Goal: Information Seeking & Learning: Check status

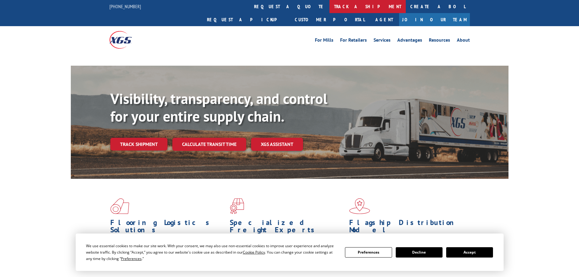
drag, startPoint x: 275, startPoint y: 3, endPoint x: 275, endPoint y: 6, distance: 3.3
click at [330, 3] on link "track a shipment" at bounding box center [368, 6] width 76 height 13
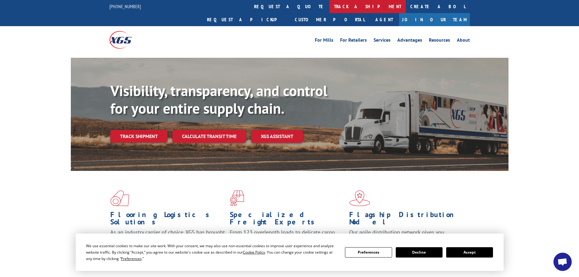
click at [330, 6] on link "track a shipment" at bounding box center [368, 6] width 76 height 13
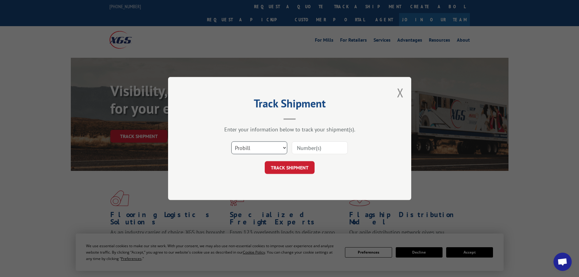
click at [250, 149] on select "Select category... Probill BOL PO" at bounding box center [259, 147] width 56 height 13
select select "bol"
click at [231, 141] on select "Select category... Probill BOL PO" at bounding box center [259, 147] width 56 height 13
click at [300, 141] on input at bounding box center [320, 147] width 56 height 13
paste input "6006816"
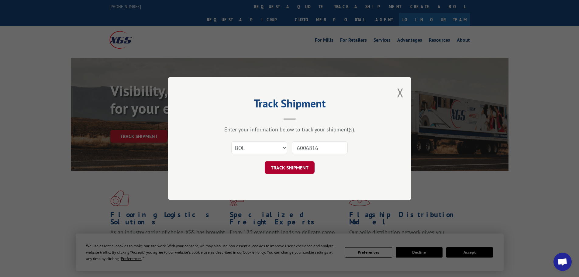
type input "6006816"
click at [285, 165] on button "TRACK SHIPMENT" at bounding box center [290, 167] width 50 height 13
